Goal: Task Accomplishment & Management: Use online tool/utility

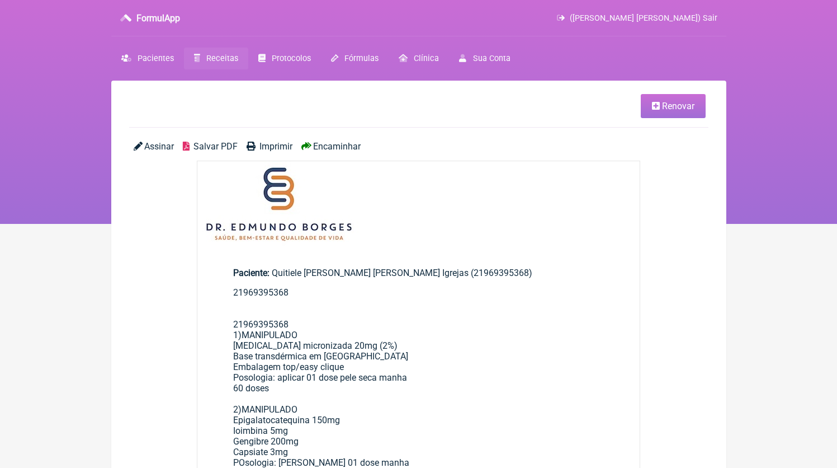
click at [215, 52] on link "Receitas" at bounding box center [216, 59] width 64 height 22
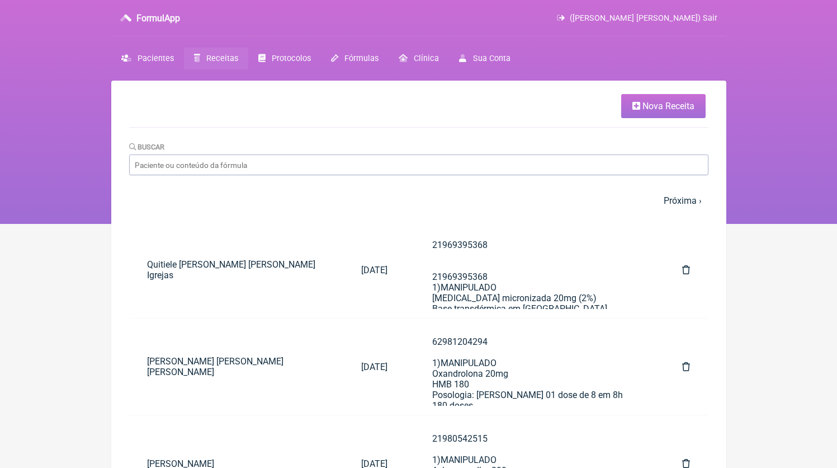
click at [666, 114] on link "Nova Receita" at bounding box center [664, 106] width 84 height 24
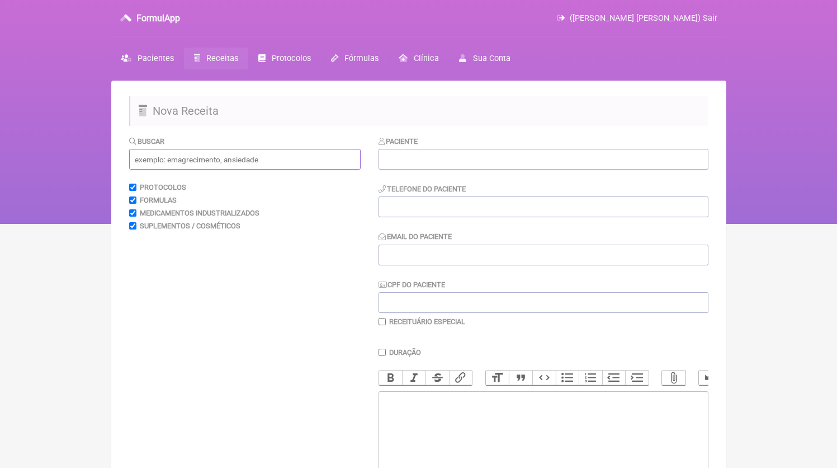
click at [262, 163] on input "text" at bounding box center [245, 159] width 232 height 21
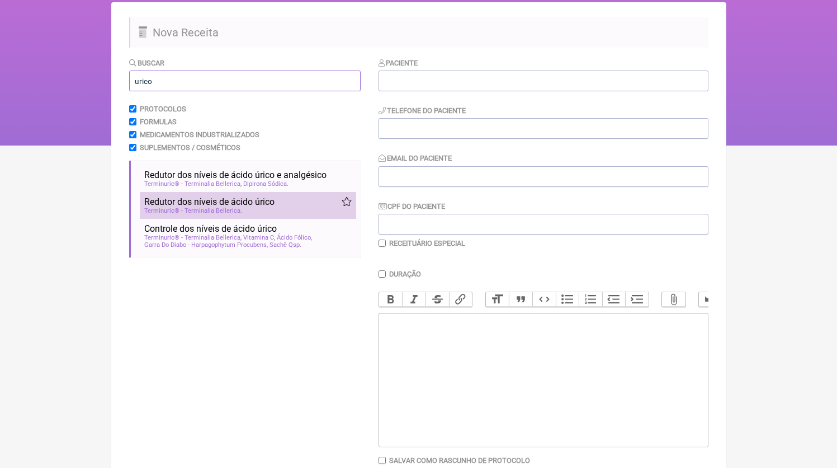
scroll to position [86, 0]
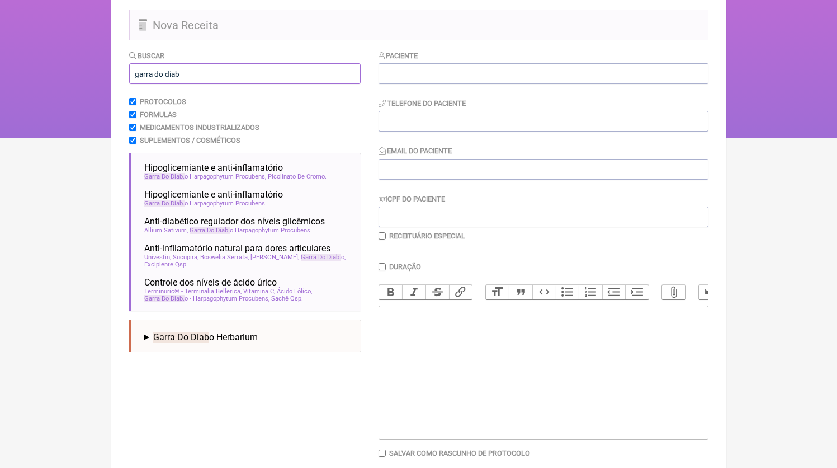
drag, startPoint x: 190, startPoint y: 73, endPoint x: 53, endPoint y: 67, distance: 136.7
click at [129, 67] on input "garra do diab" at bounding box center [245, 73] width 232 height 21
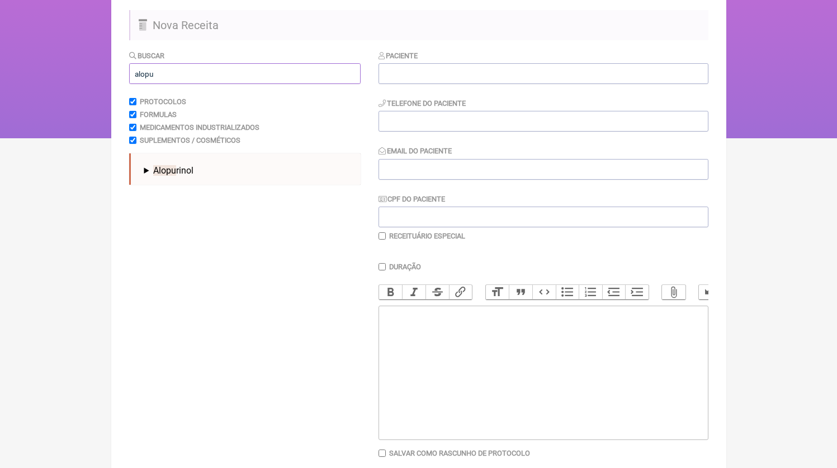
type input "alopu"
